Goal: Task Accomplishment & Management: Use online tool/utility

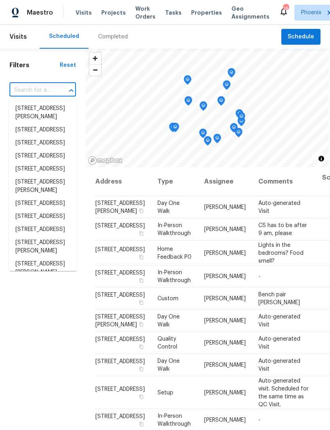
scroll to position [0, 66]
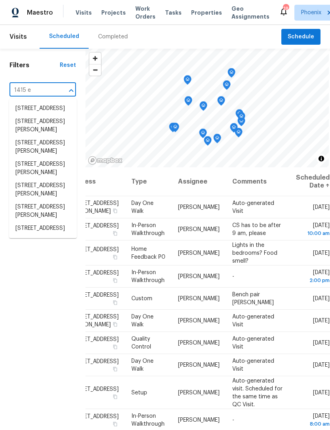
type input "1415 e"
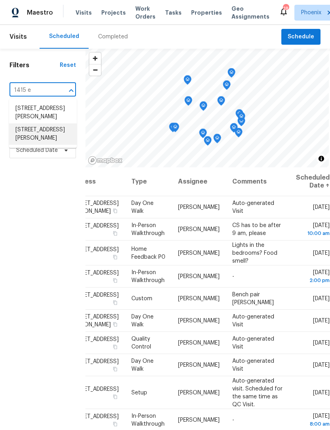
click at [31, 145] on li "[STREET_ADDRESS][PERSON_NAME]" at bounding box center [43, 133] width 68 height 21
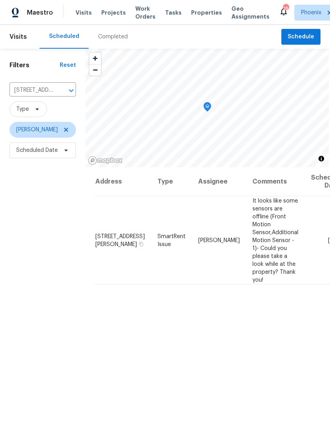
click at [60, 89] on icon "Clear" at bounding box center [61, 91] width 8 height 8
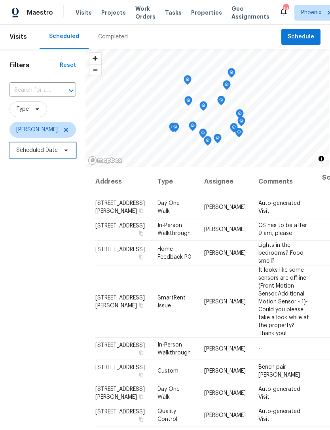
click at [36, 154] on span "Scheduled Date" at bounding box center [37, 150] width 42 height 8
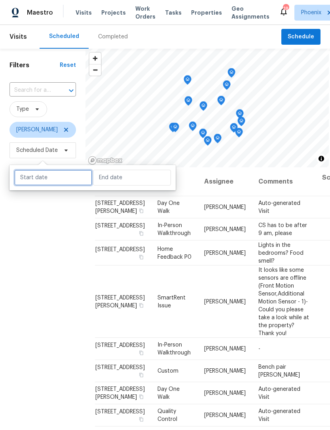
click at [60, 178] on input "text" at bounding box center [53, 178] width 78 height 16
select select "7"
select select "2025"
select select "8"
select select "2025"
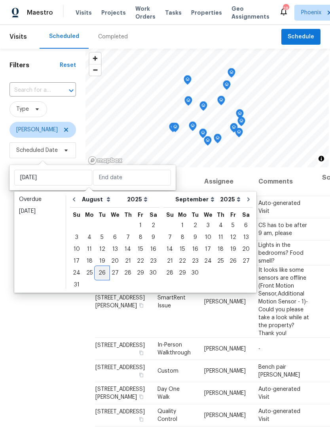
click at [99, 272] on div "26" at bounding box center [102, 272] width 13 height 11
type input "[DATE]"
click at [101, 269] on div "26" at bounding box center [102, 272] width 13 height 11
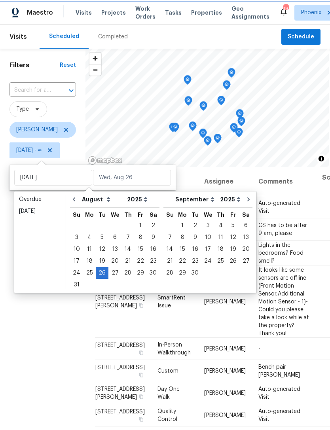
type input "[DATE]"
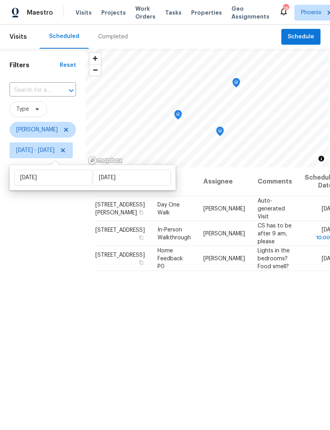
click at [42, 240] on div "Filters Reset ​ Type [PERSON_NAME] [DATE] - [DATE]" at bounding box center [42, 280] width 85 height 462
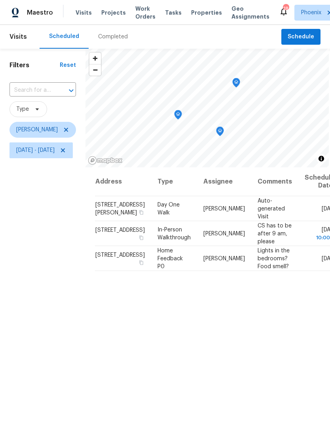
click at [223, 130] on icon "Map marker" at bounding box center [219, 131] width 7 height 9
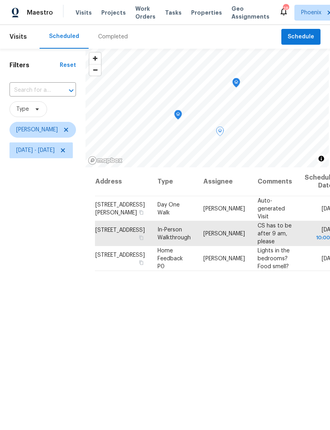
click at [181, 116] on icon "Map marker" at bounding box center [177, 114] width 7 height 9
